Goal: Register for event/course

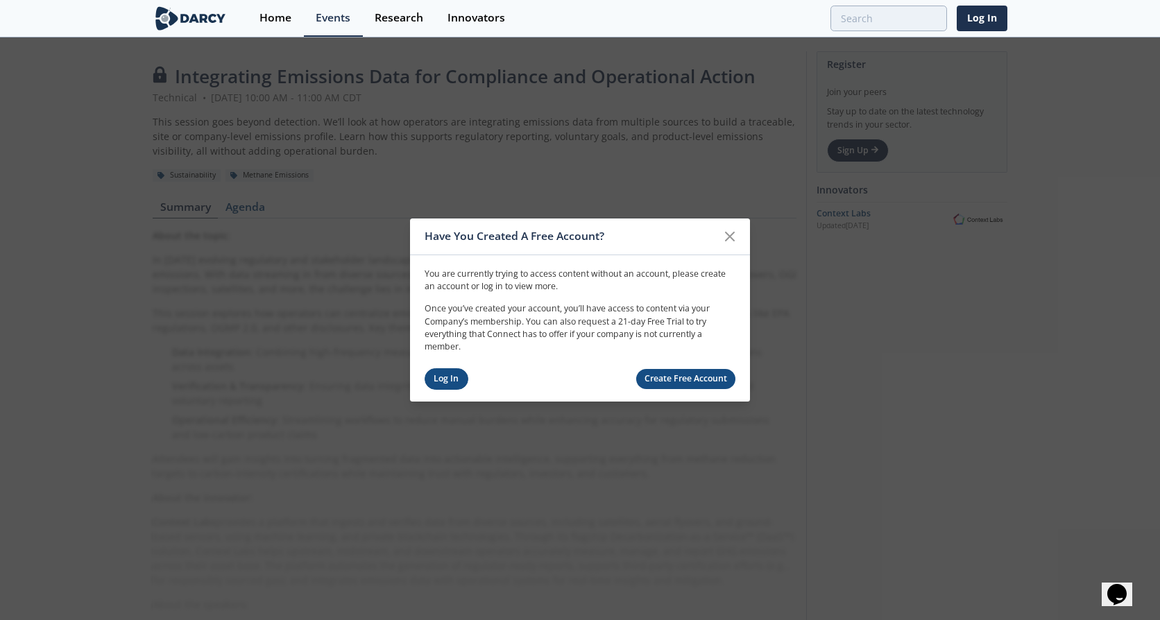
click at [439, 376] on link "Log In" at bounding box center [447, 379] width 44 height 22
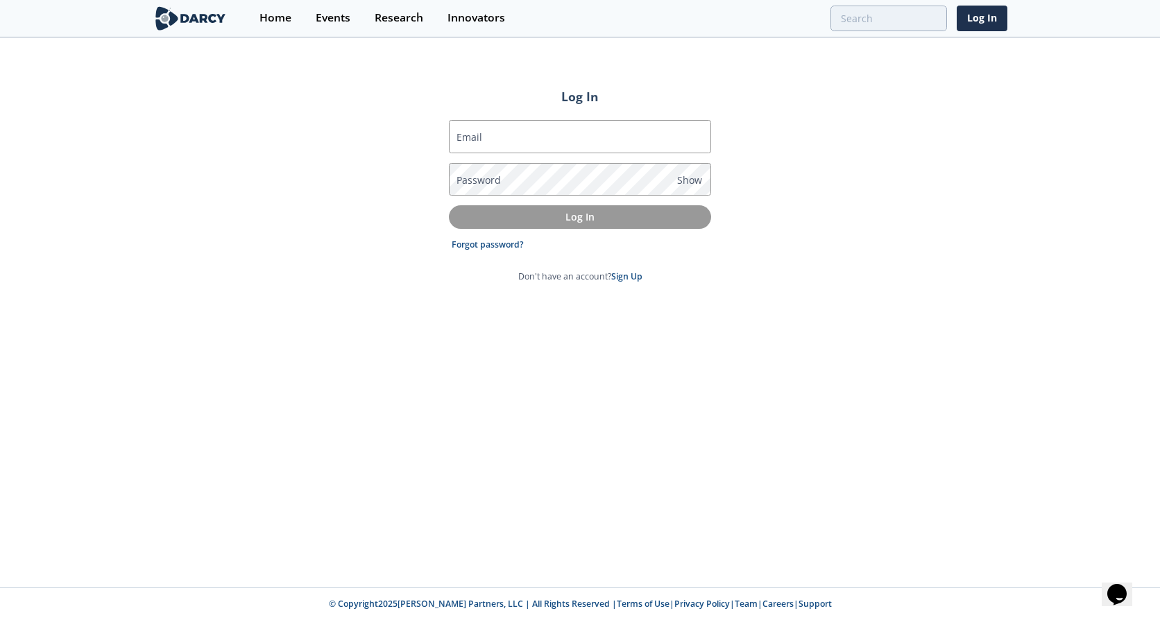
type input "[EMAIL_ADDRESS][PERSON_NAME][DOMAIN_NAME]"
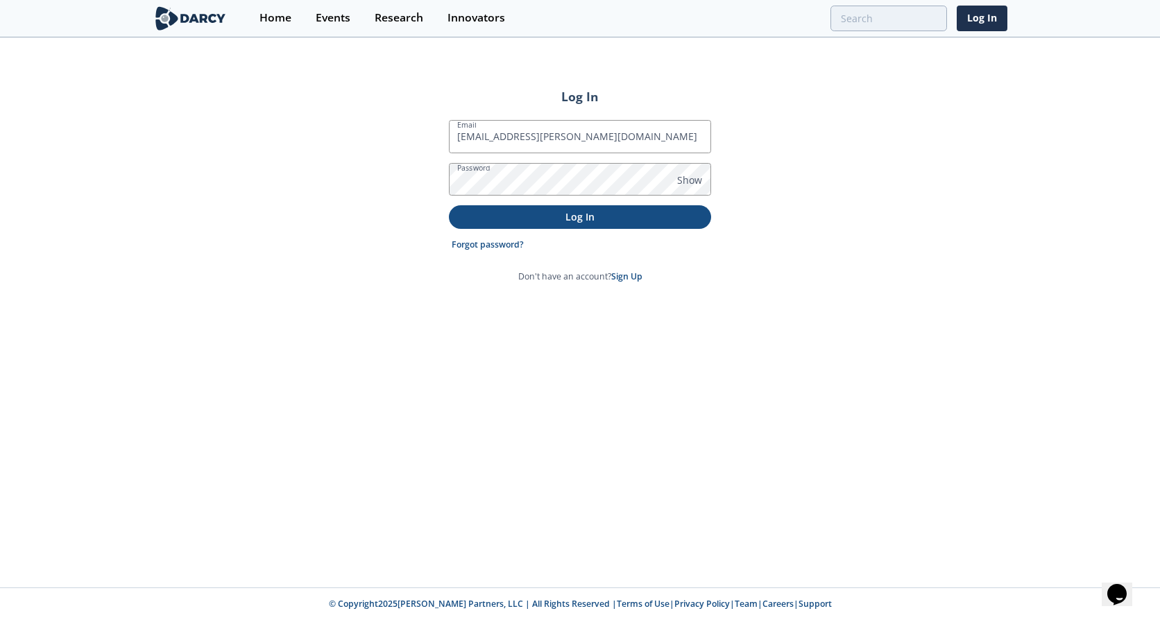
click at [577, 215] on p "Log In" at bounding box center [580, 217] width 243 height 15
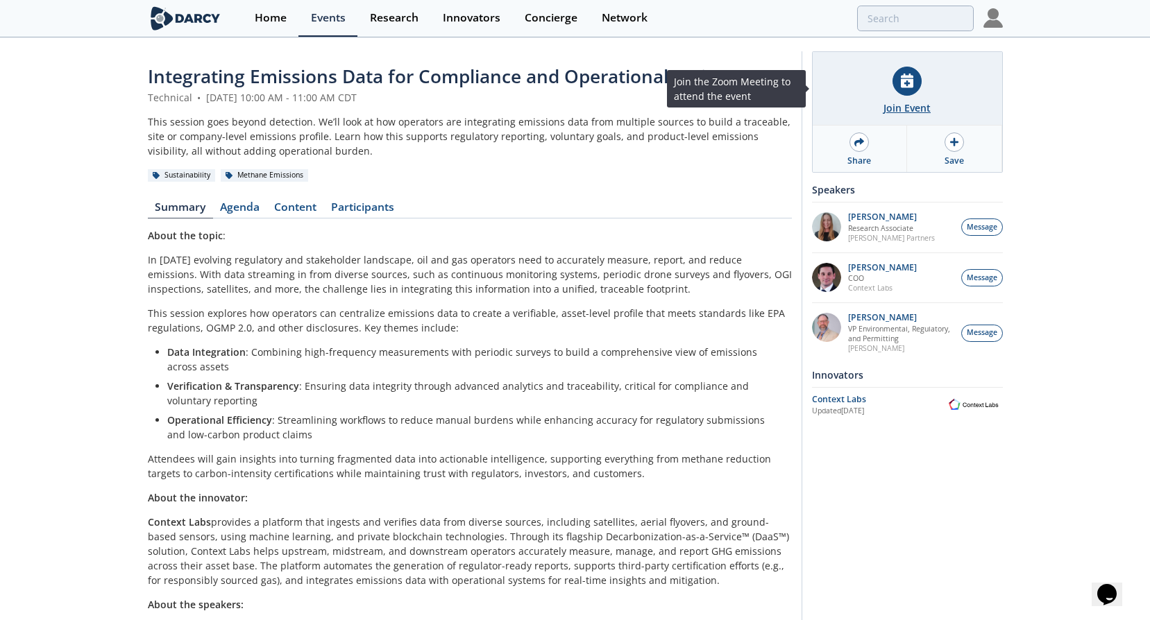
click at [903, 99] on div "Join Event" at bounding box center [906, 89] width 189 height 74
